Goal: Participate in discussion: Engage in conversation with other users on a specific topic

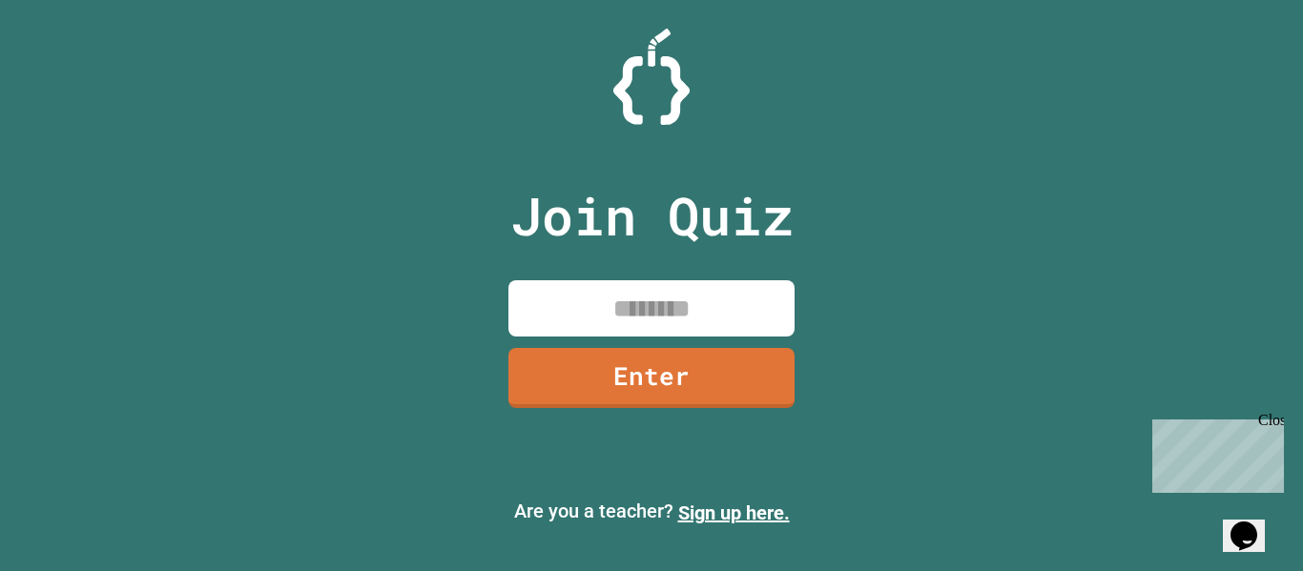
click at [570, 301] on input at bounding box center [651, 308] width 286 height 56
type input "********"
click at [560, 395] on link "Enter" at bounding box center [651, 375] width 282 height 63
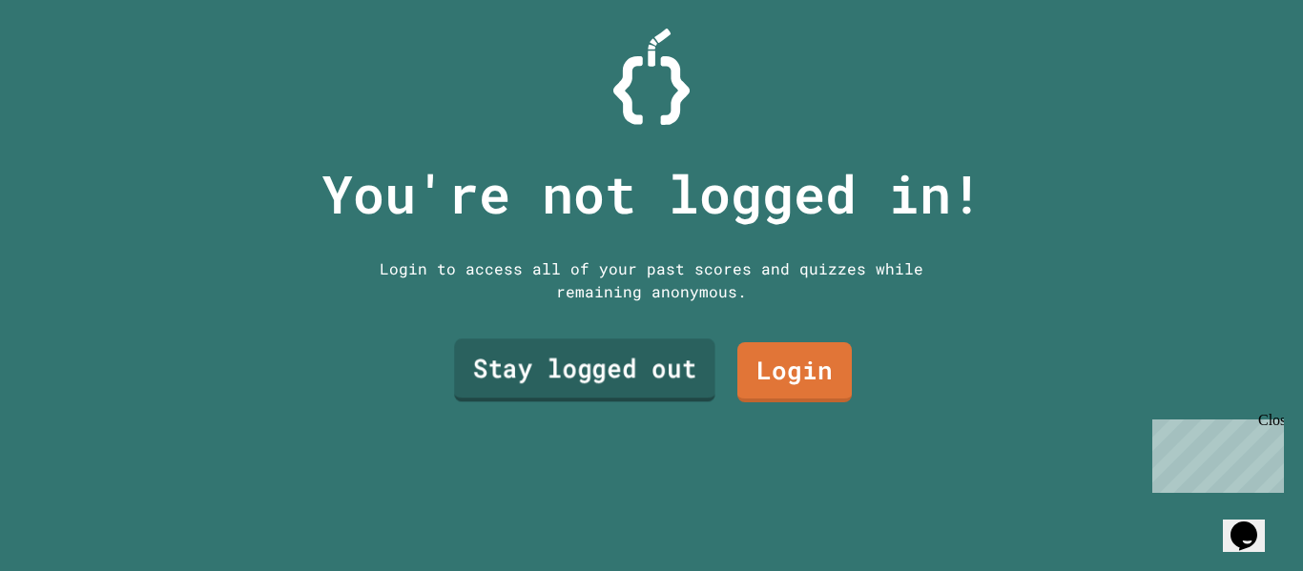
click at [620, 382] on link "Stay logged out" at bounding box center [584, 371] width 261 height 63
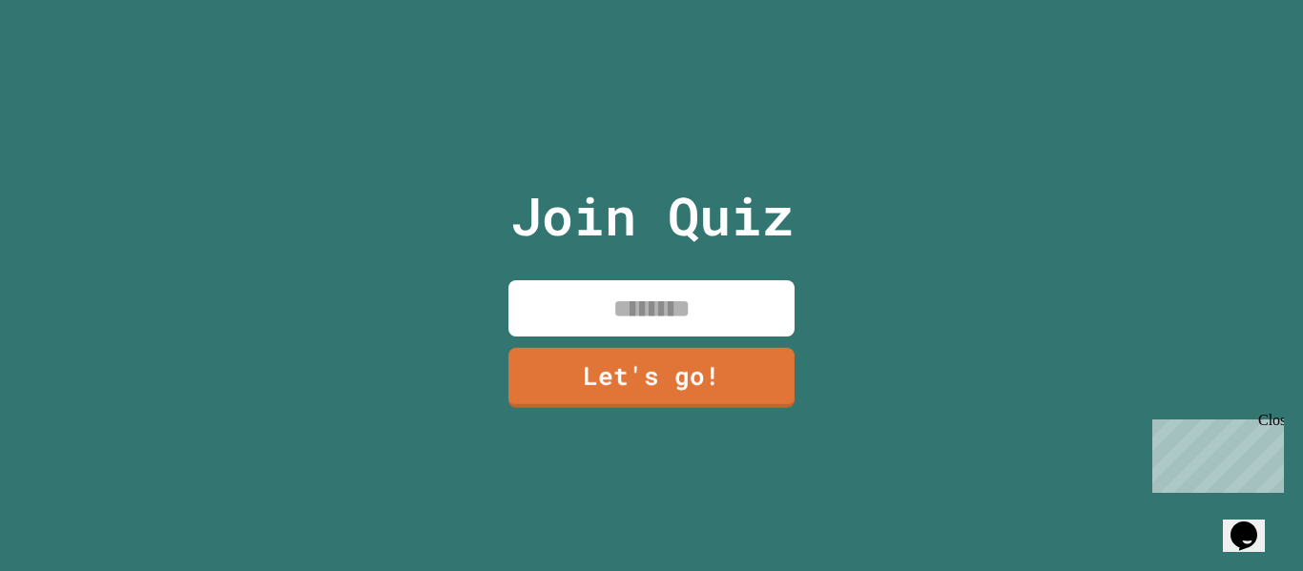
click at [610, 307] on input at bounding box center [651, 308] width 286 height 56
type input "***"
click at [651, 383] on link "Let's go!" at bounding box center [650, 375] width 283 height 63
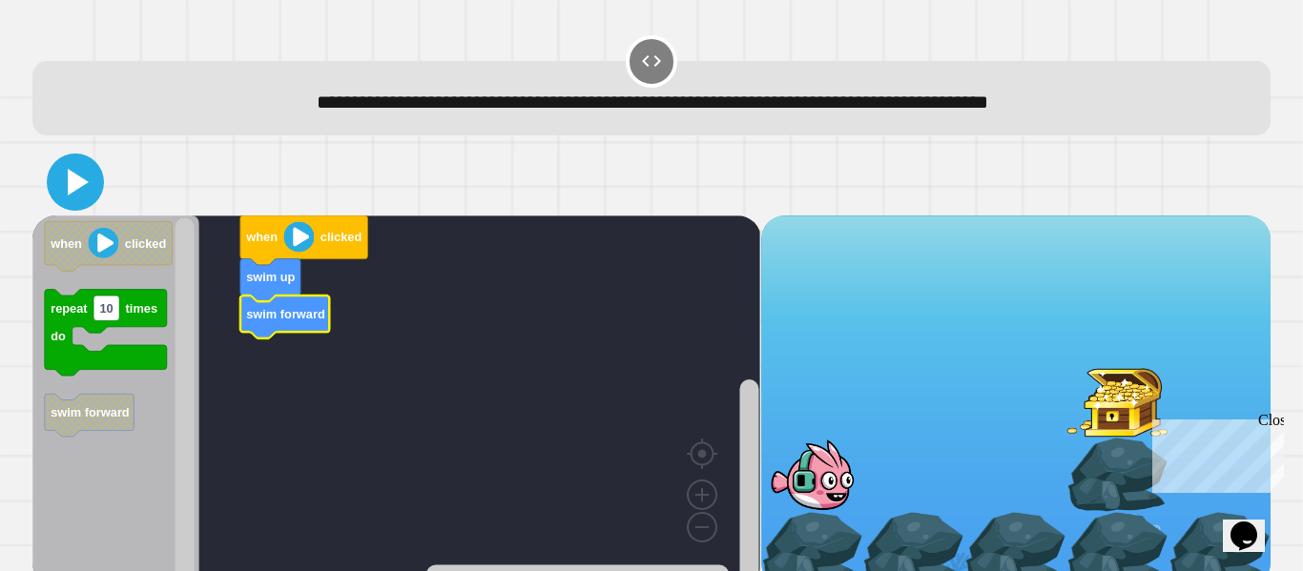
click at [81, 188] on icon at bounding box center [78, 182] width 21 height 27
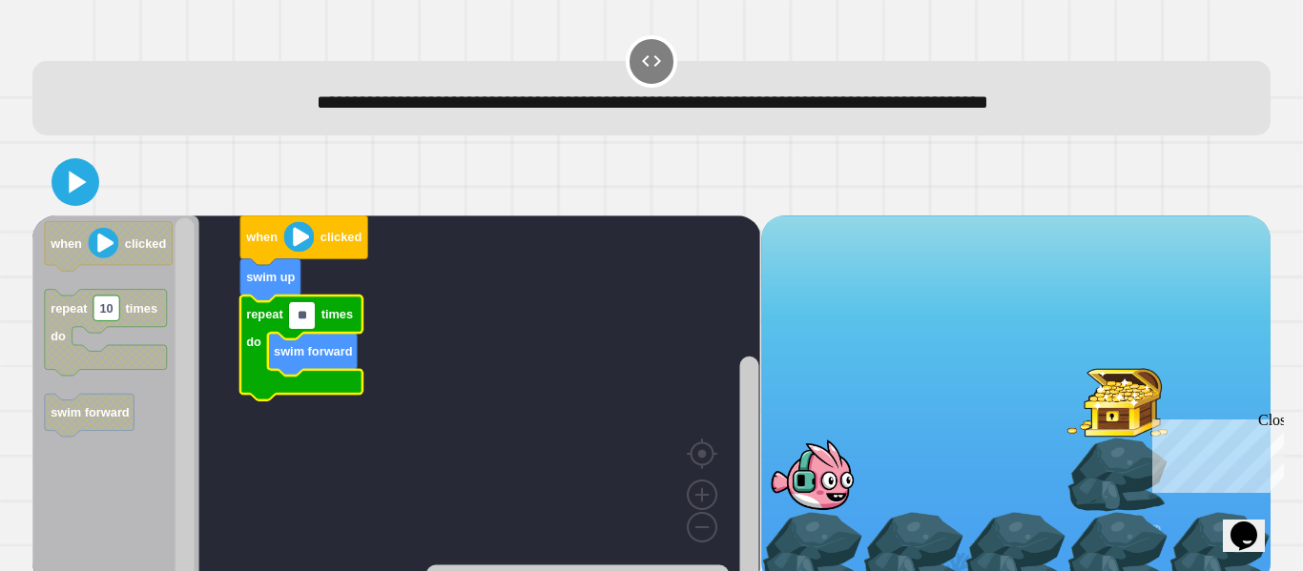
type input "*"
click at [93, 263] on icon "Blockly Workspace" at bounding box center [109, 246] width 128 height 50
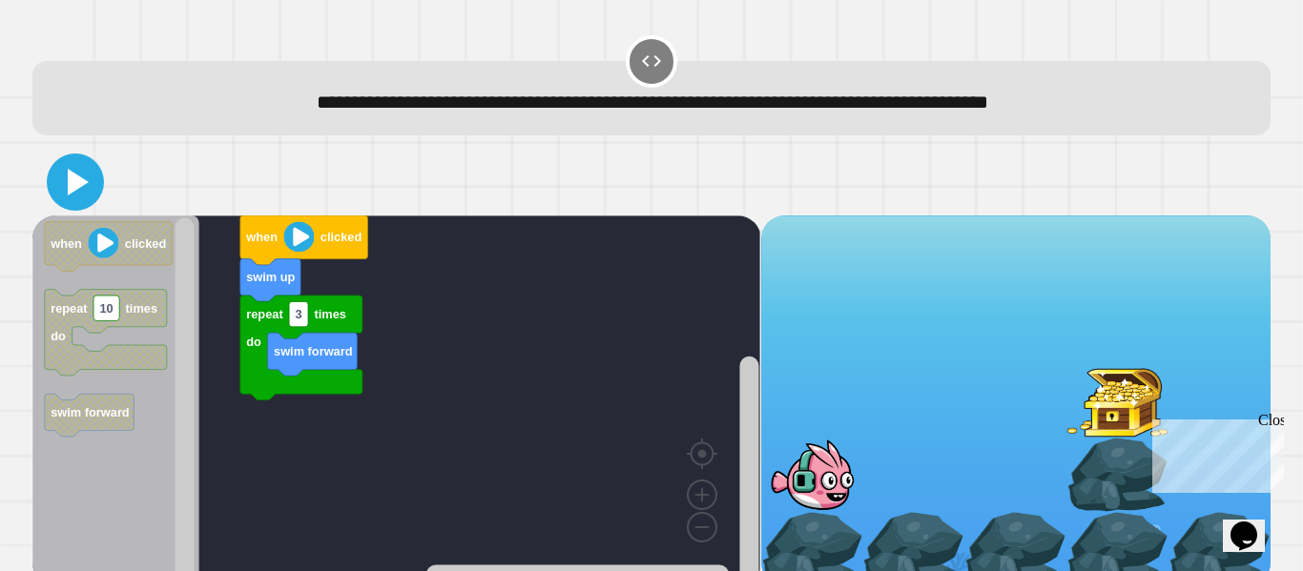
click at [84, 176] on icon at bounding box center [75, 182] width 46 height 46
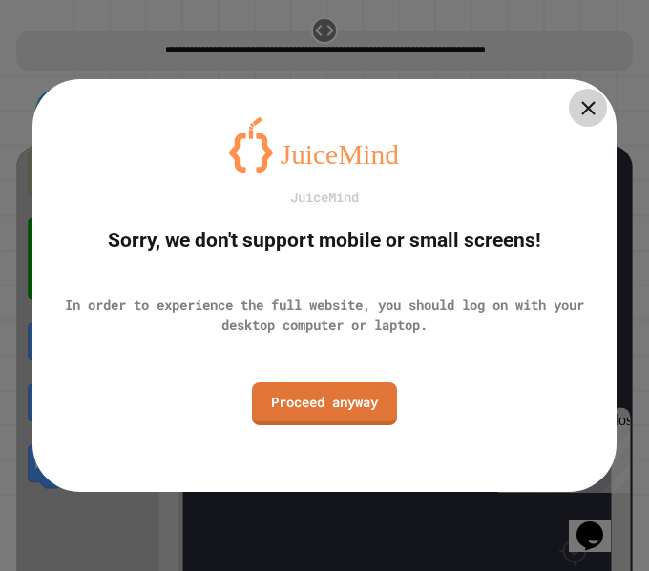
click at [599, 113] on div at bounding box center [588, 108] width 38 height 38
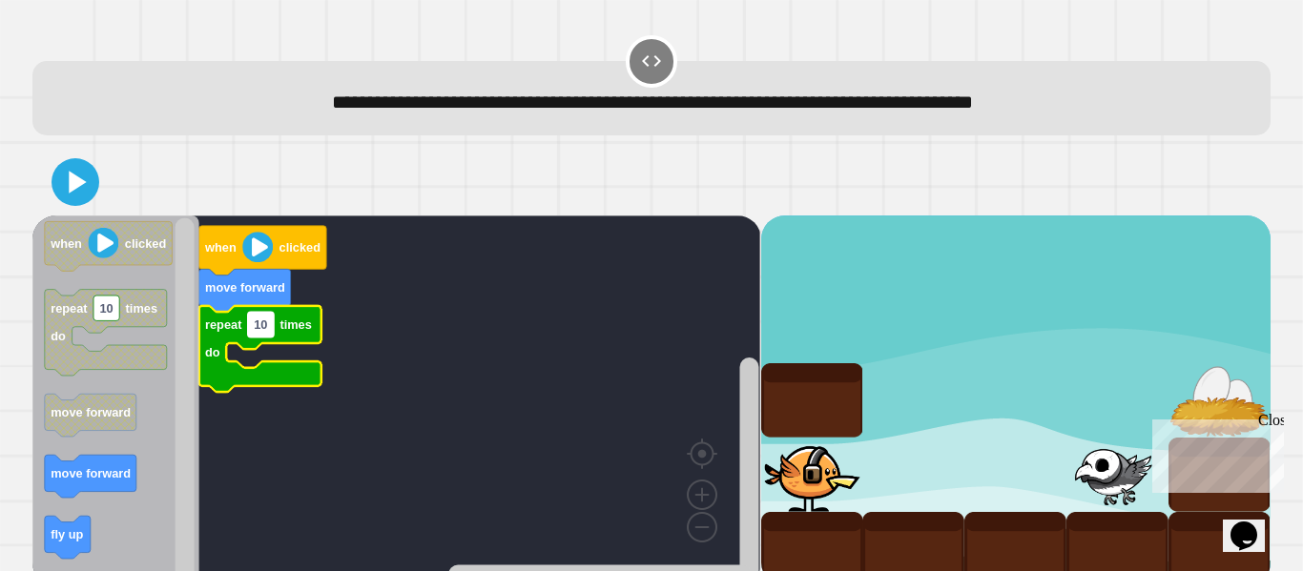
click at [259, 324] on text "10" at bounding box center [260, 325] width 13 height 14
type input "*"
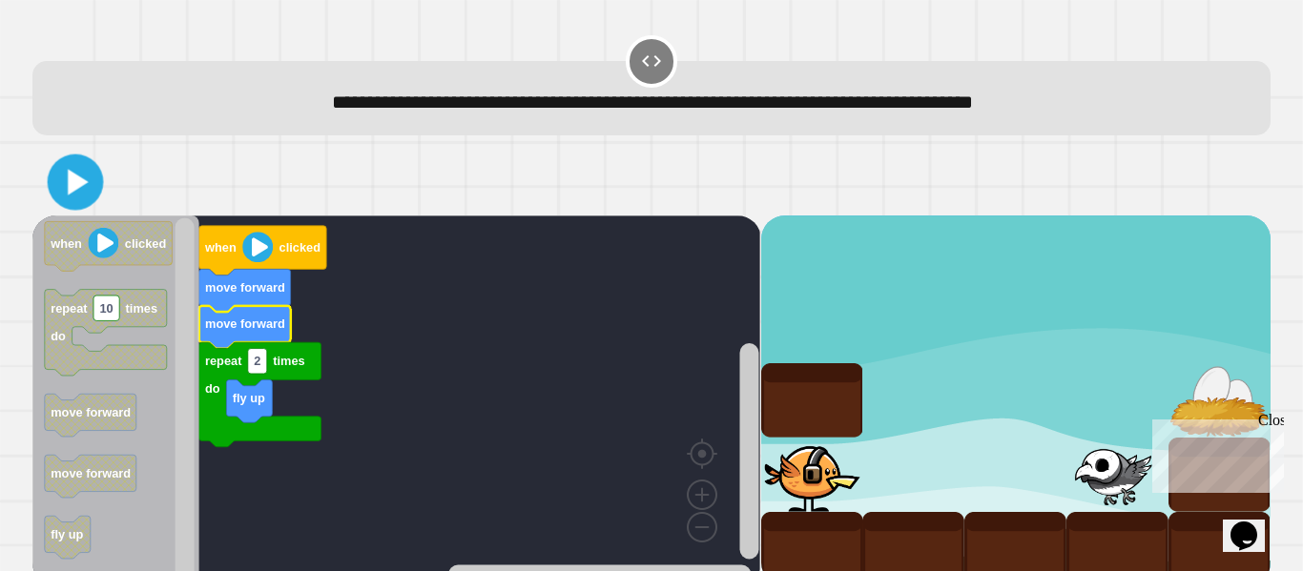
click at [68, 180] on icon at bounding box center [78, 182] width 21 height 26
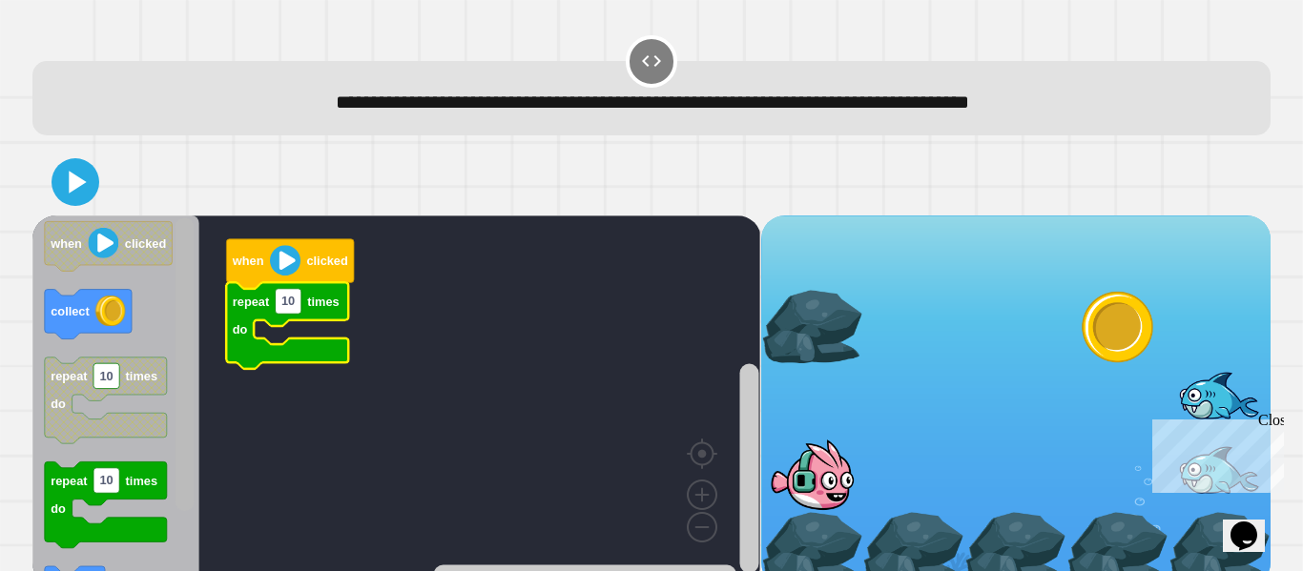
scroll to position [23, 0]
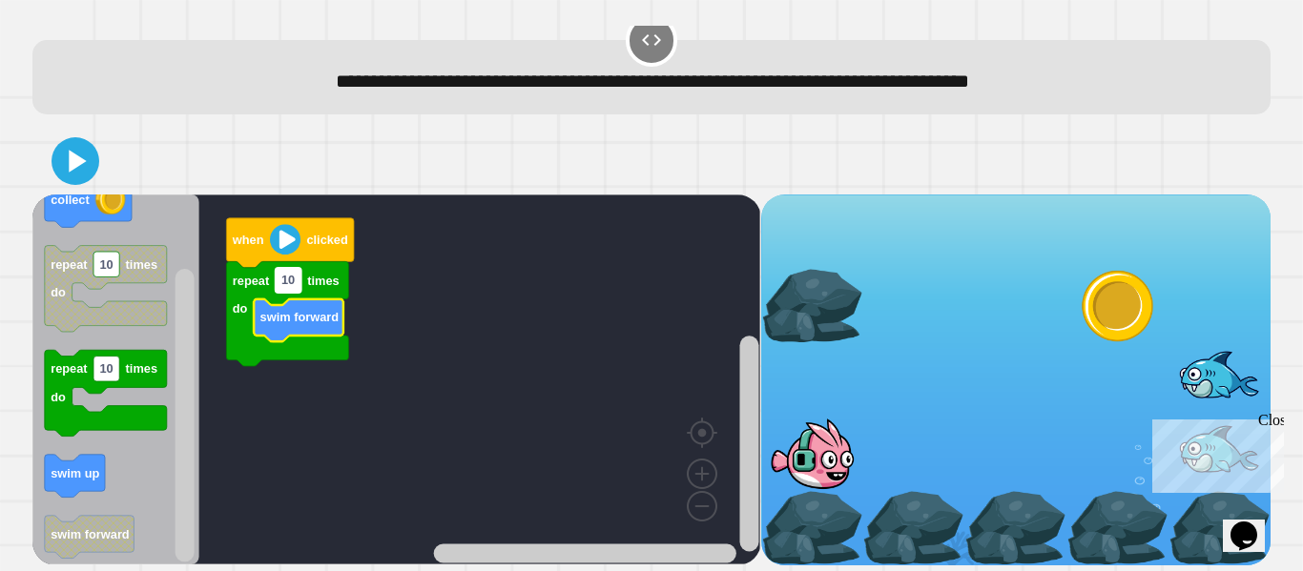
click at [287, 283] on text "10" at bounding box center [287, 281] width 13 height 14
type input "*"
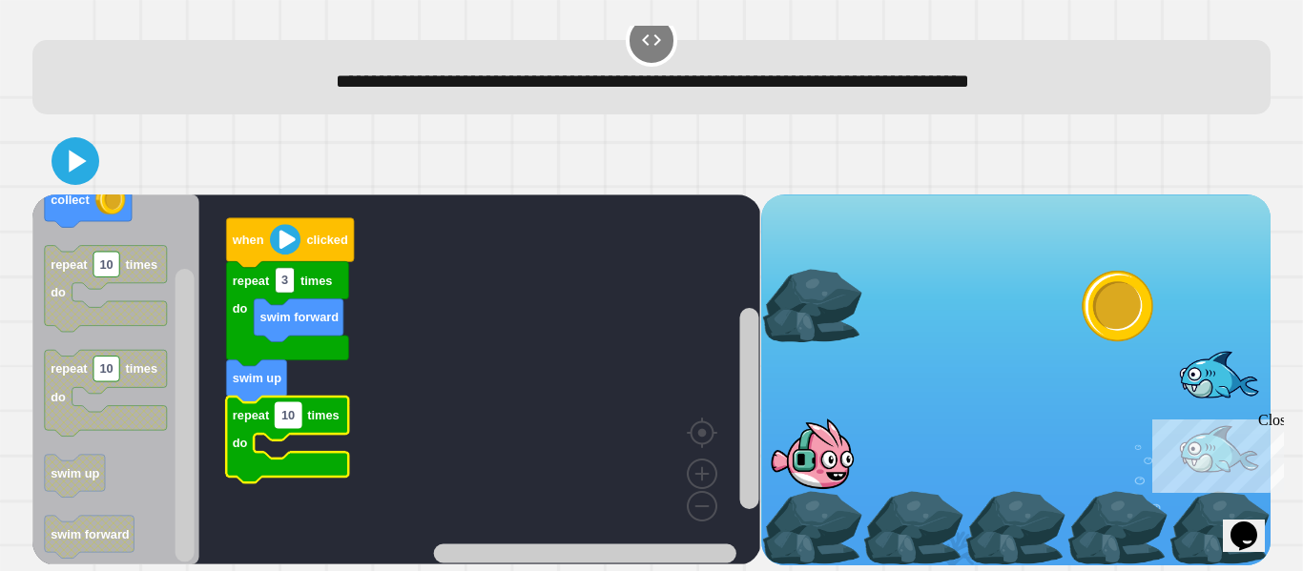
click at [291, 418] on text "10" at bounding box center [287, 415] width 13 height 14
type input "*"
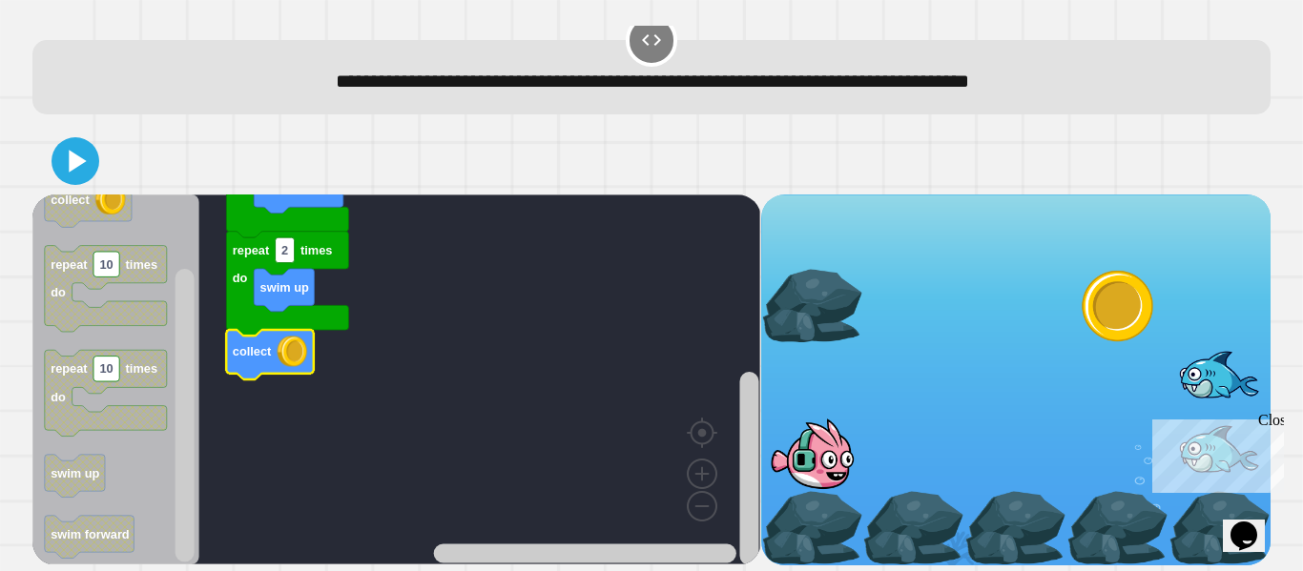
click at [65, 156] on icon at bounding box center [75, 161] width 38 height 38
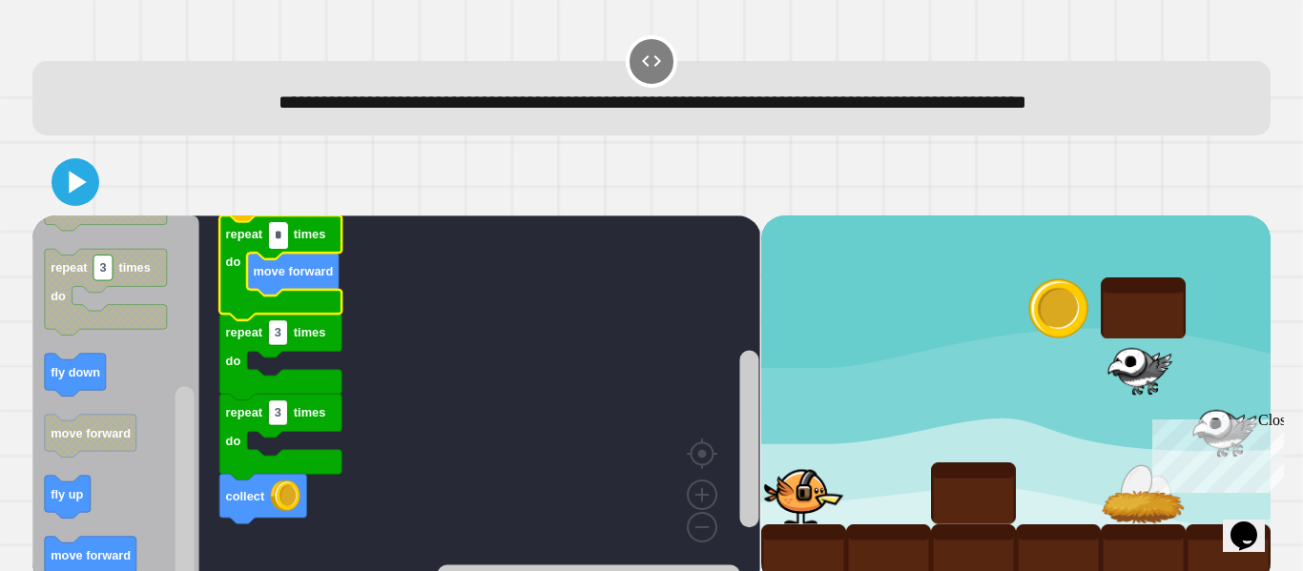
type input "*"
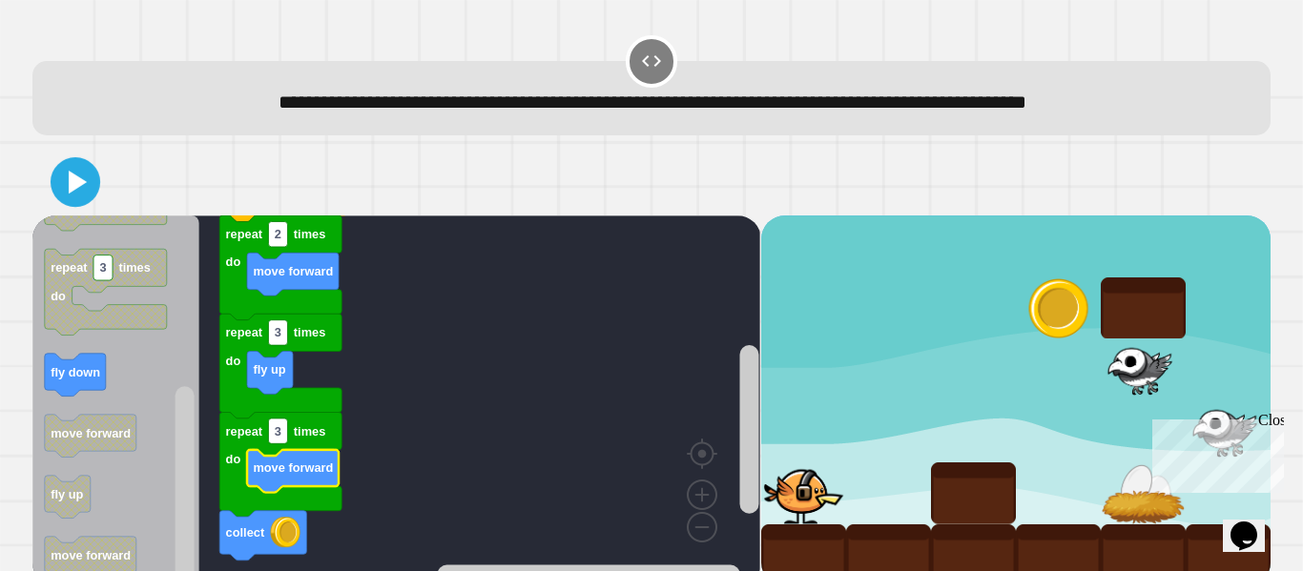
click at [84, 180] on icon at bounding box center [75, 182] width 40 height 40
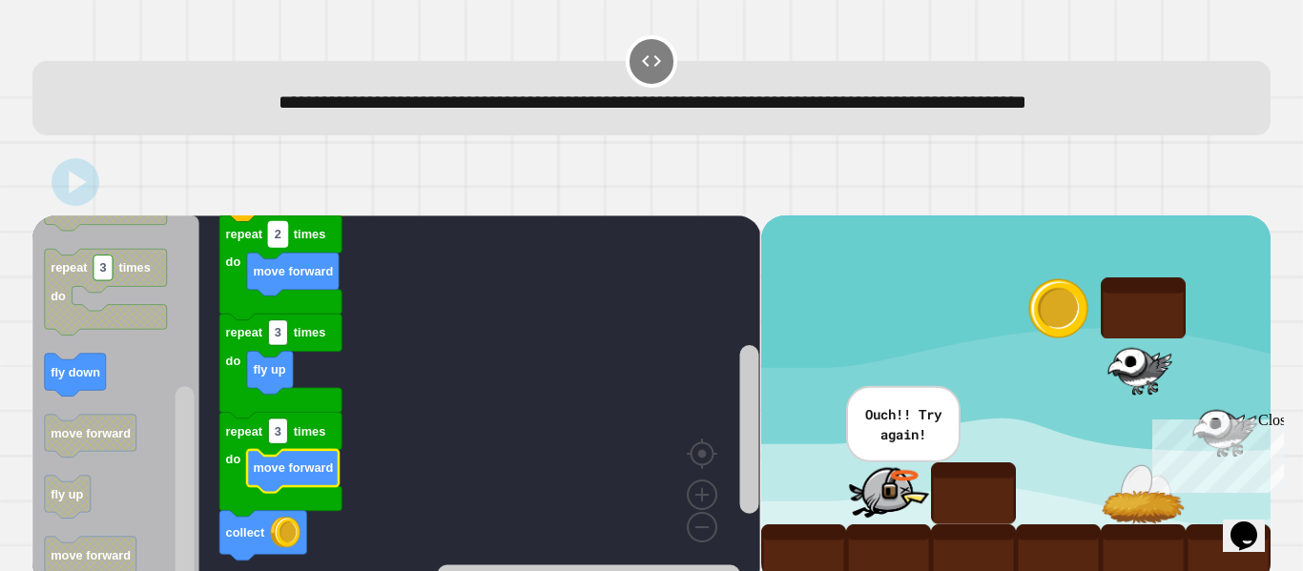
click at [284, 241] on rect "Blockly Workspace" at bounding box center [278, 234] width 19 height 25
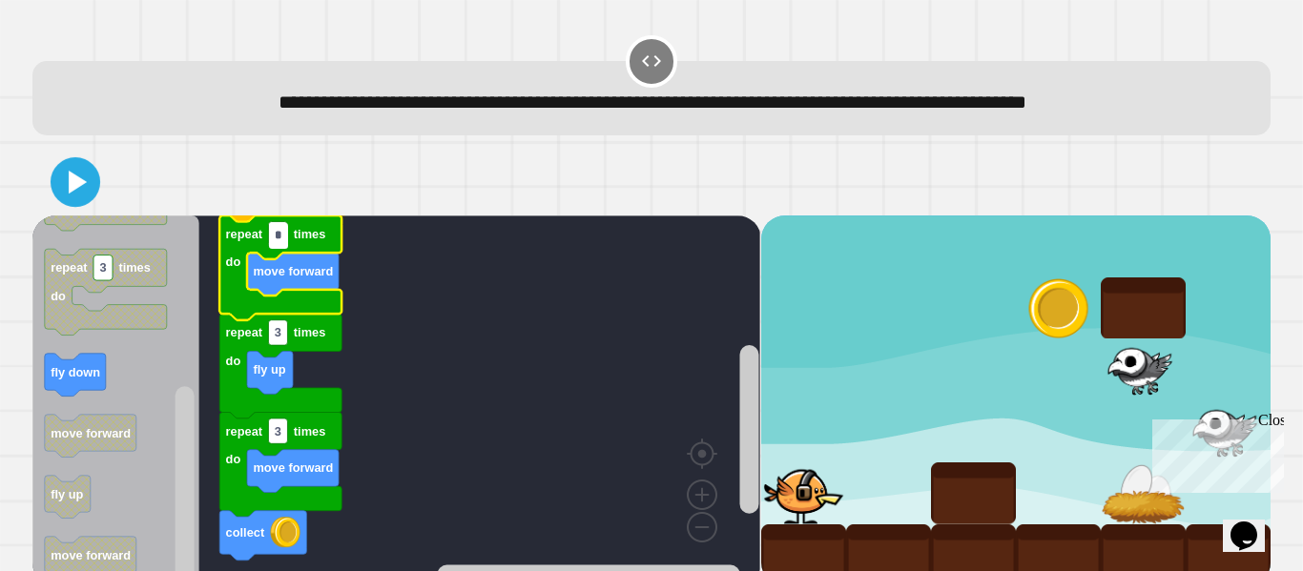
type input "*"
click at [69, 194] on icon at bounding box center [78, 182] width 18 height 23
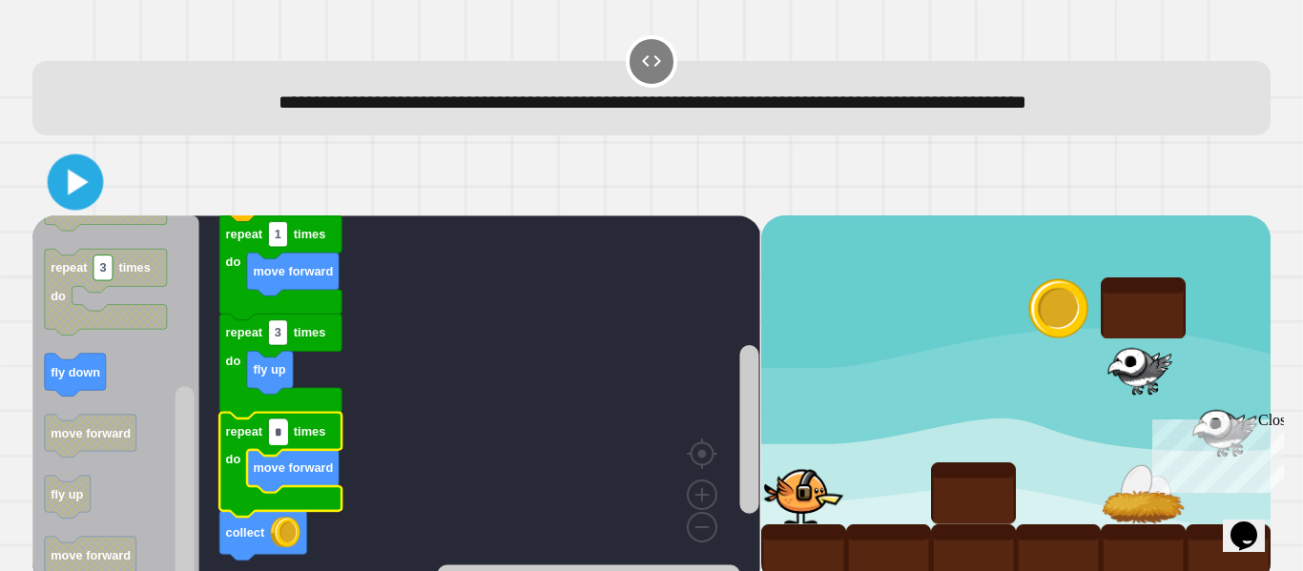
type input "*"
click at [80, 193] on icon at bounding box center [75, 182] width 45 height 45
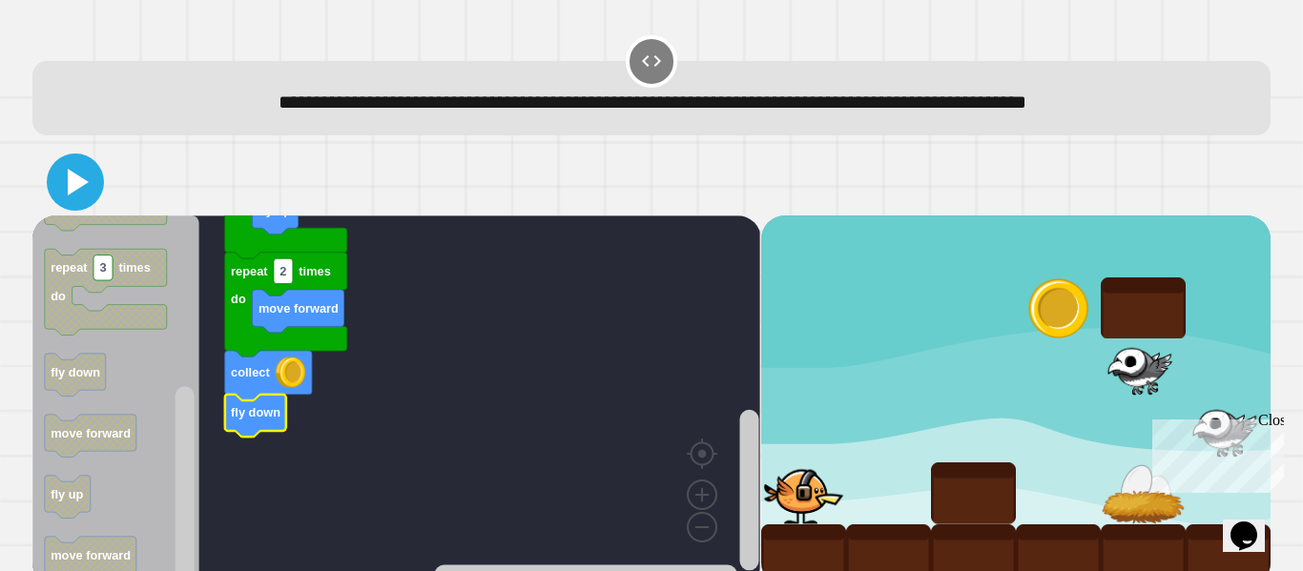
click at [73, 183] on icon at bounding box center [78, 182] width 21 height 27
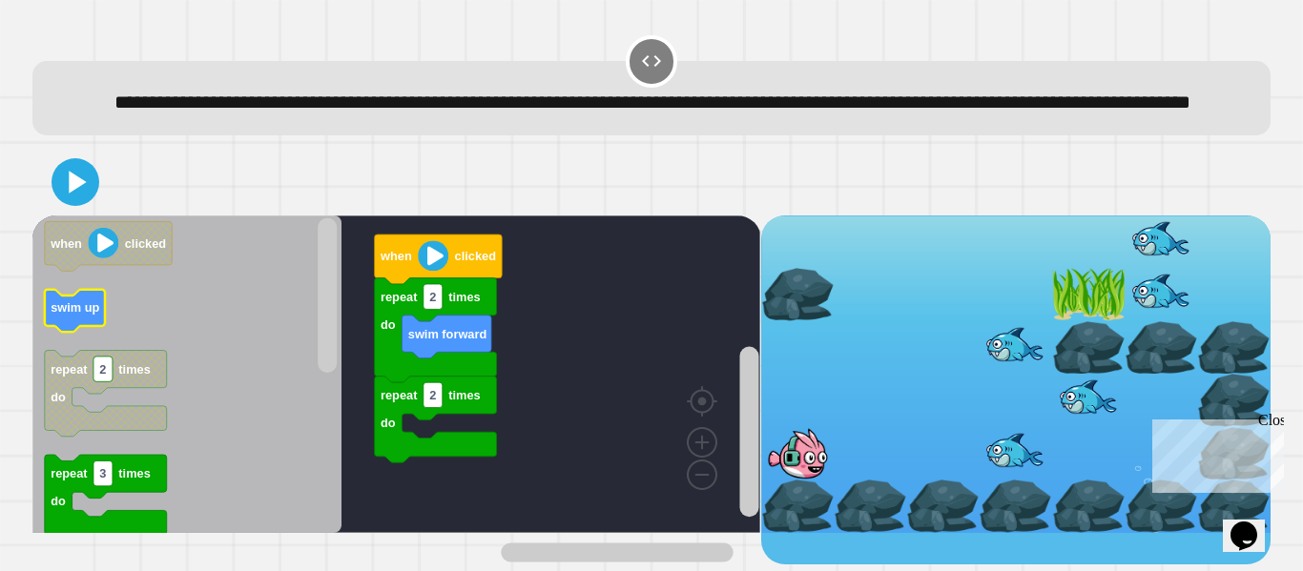
click at [73, 323] on rect "Blockly Workspace" at bounding box center [75, 311] width 60 height 43
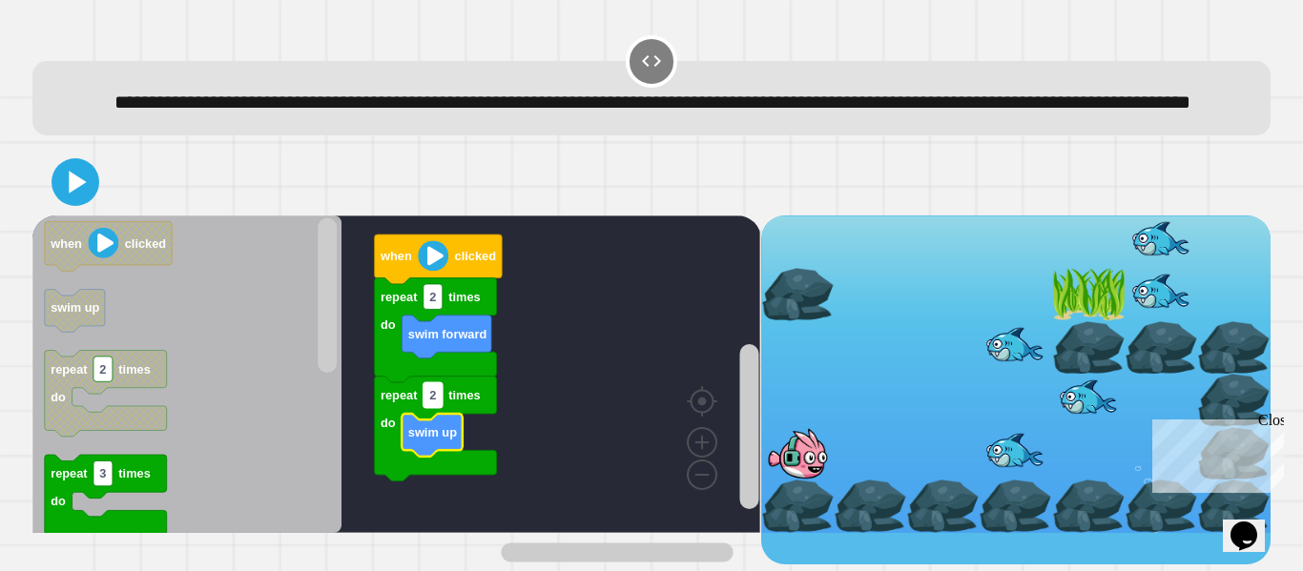
click at [437, 407] on rect "Blockly Workspace" at bounding box center [433, 395] width 19 height 25
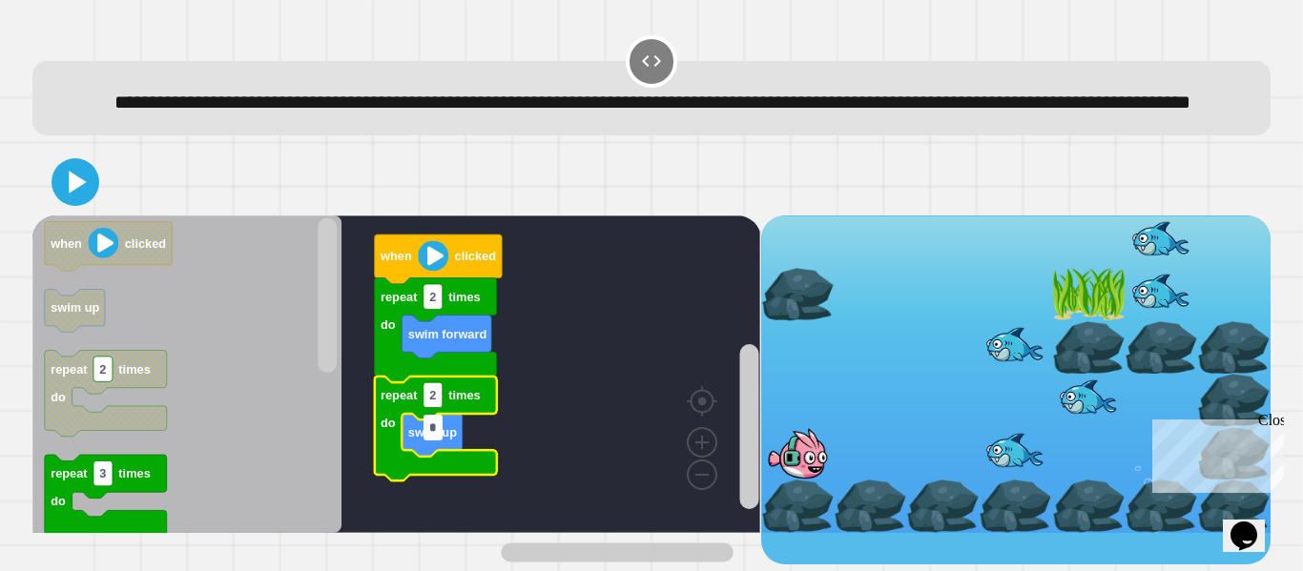
type input "*"
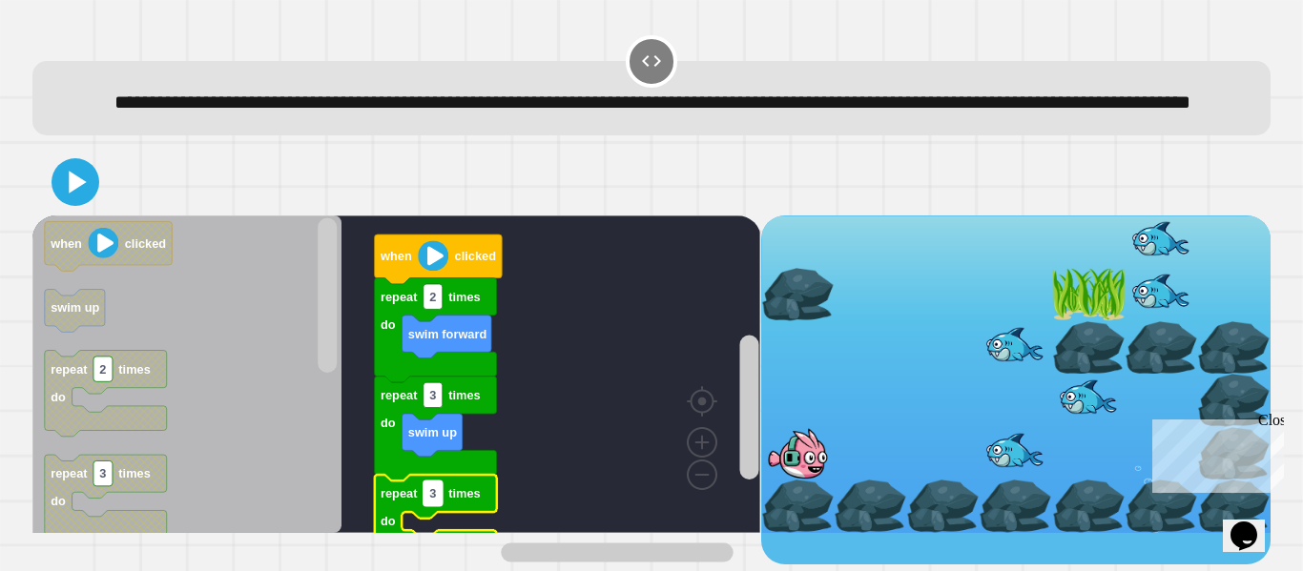
click at [436, 501] on text "3" at bounding box center [432, 494] width 7 height 14
type input "*"
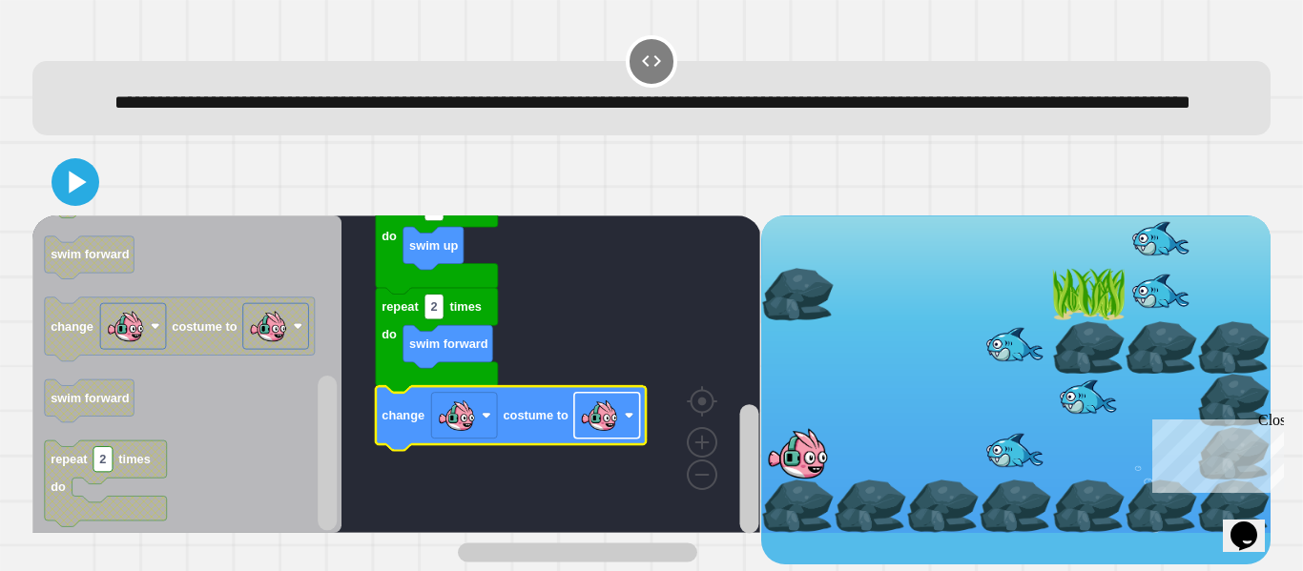
click at [603, 435] on image "Blockly Workspace" at bounding box center [599, 416] width 38 height 38
click at [65, 205] on icon at bounding box center [75, 182] width 46 height 46
